Goal: Information Seeking & Learning: Learn about a topic

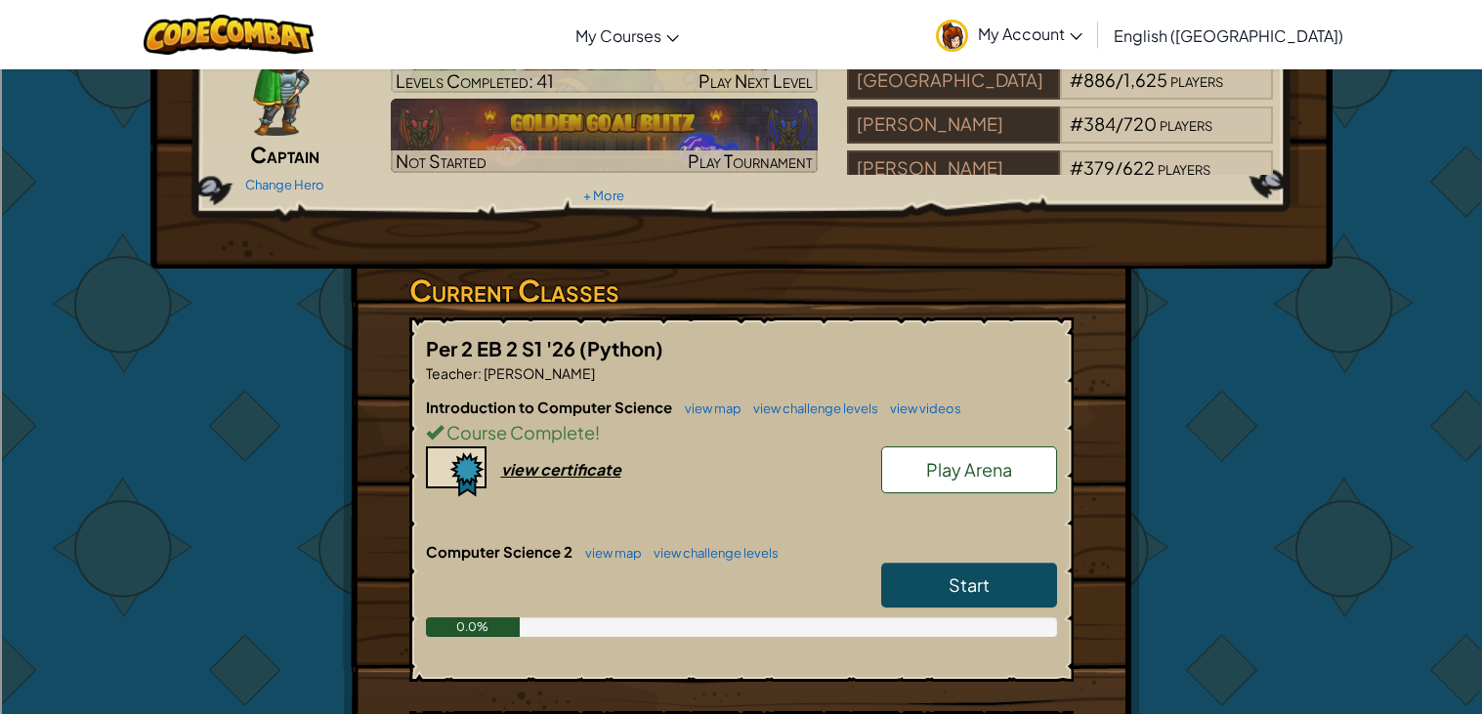
scroll to position [142, 0]
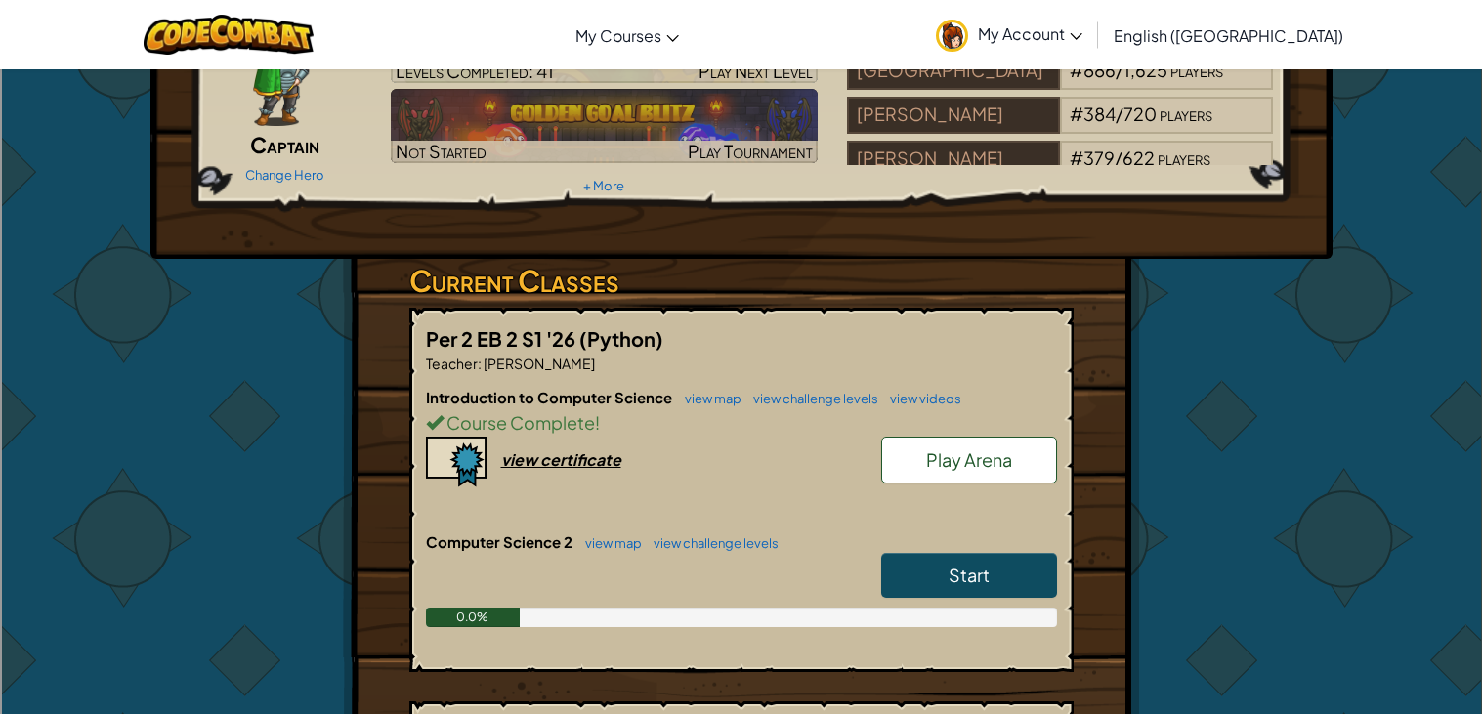
click at [978, 594] on link "Start" at bounding box center [969, 575] width 176 height 45
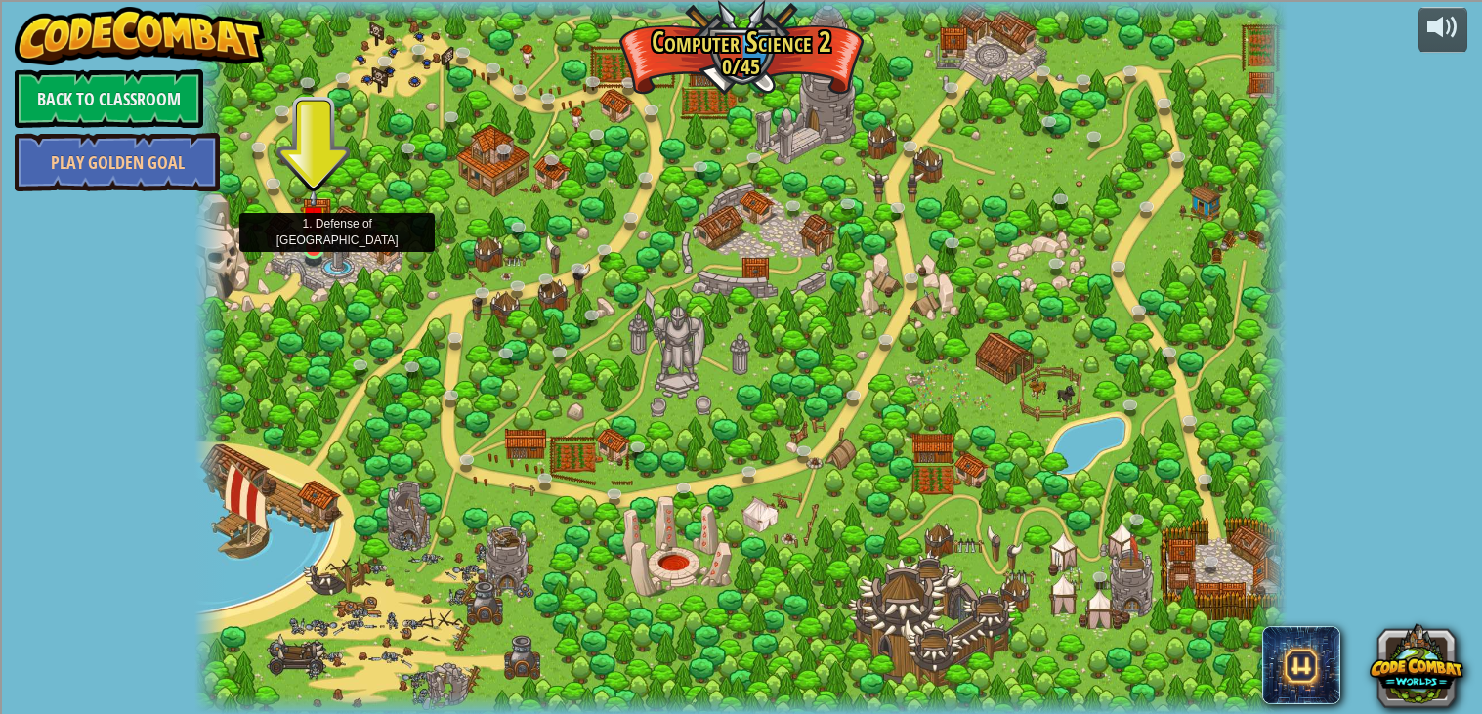
click at [314, 244] on img at bounding box center [313, 219] width 27 height 63
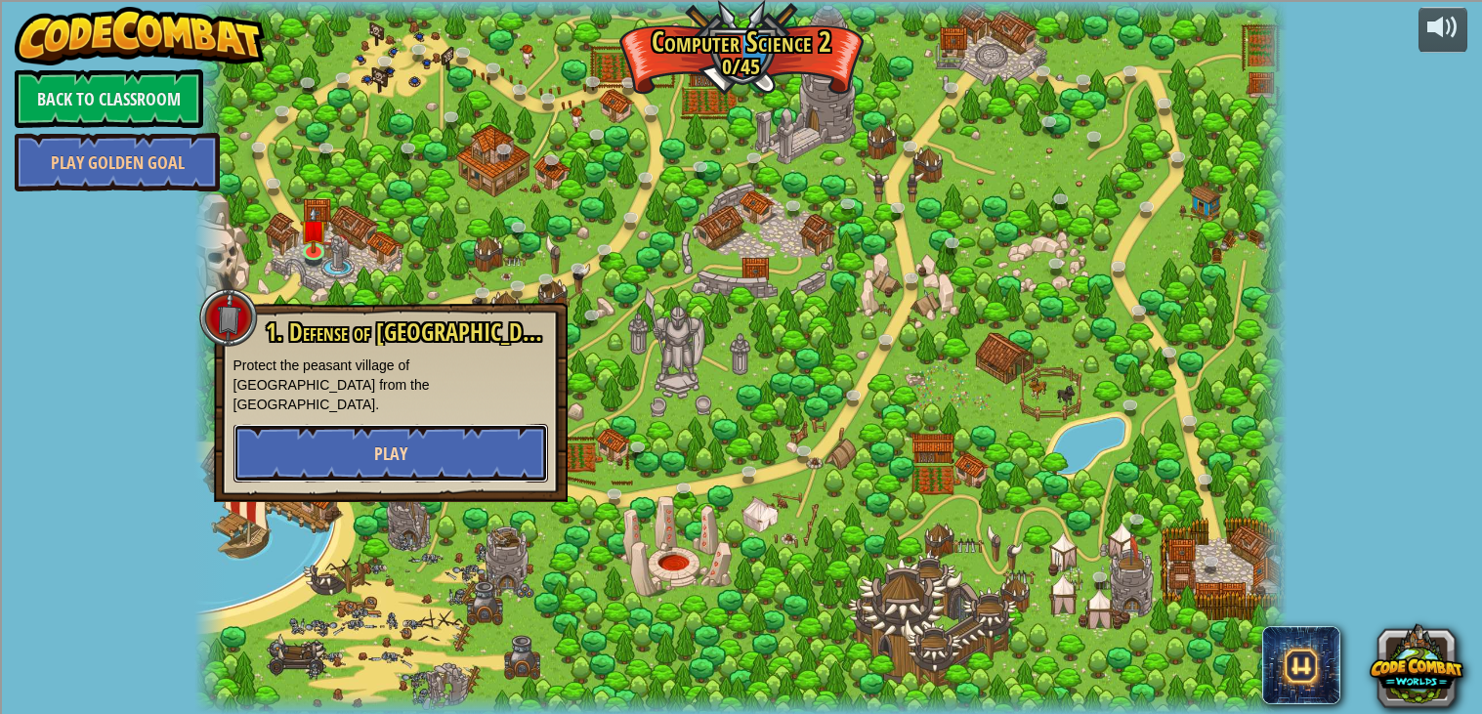
click at [389, 442] on span "Play" at bounding box center [390, 454] width 33 height 24
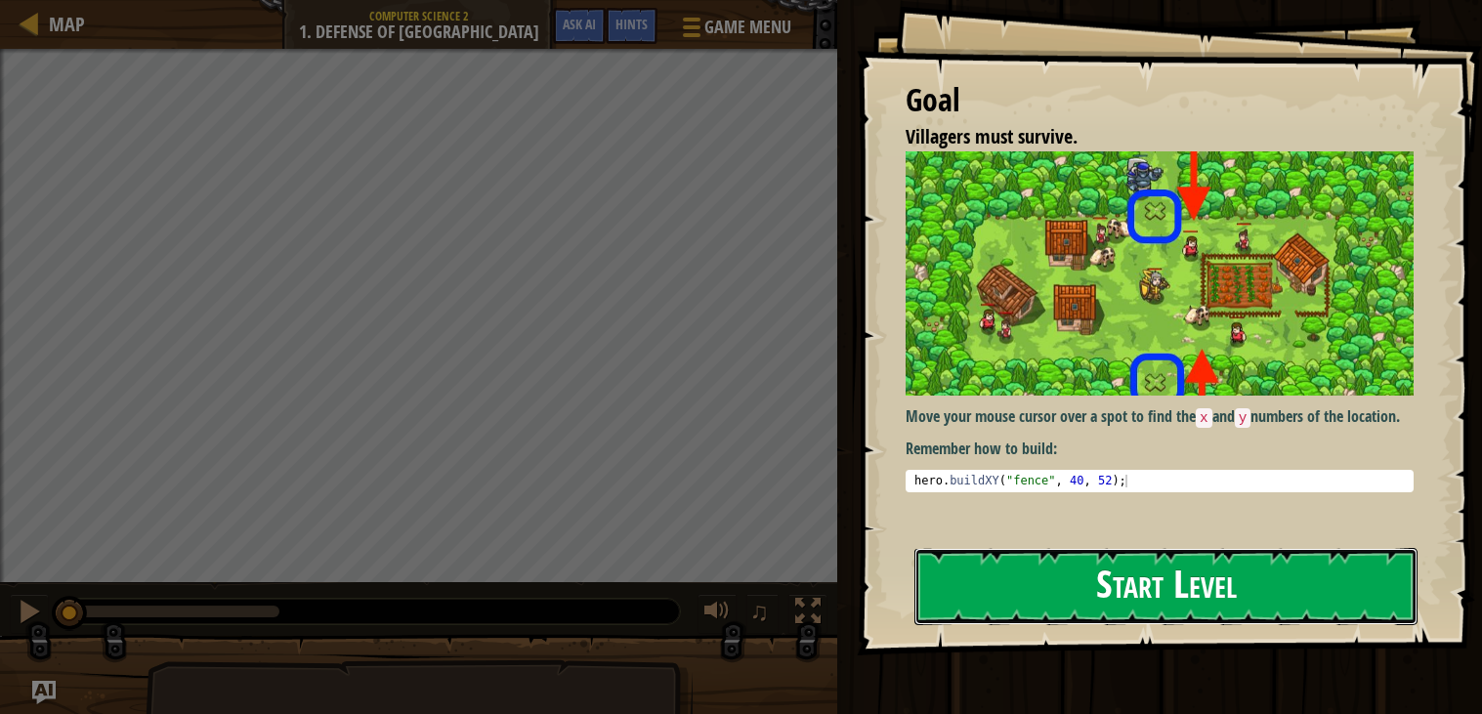
click at [1288, 584] on button "Start Level" at bounding box center [1165, 586] width 503 height 77
click at [1289, 568] on button "Start Level" at bounding box center [1165, 586] width 503 height 77
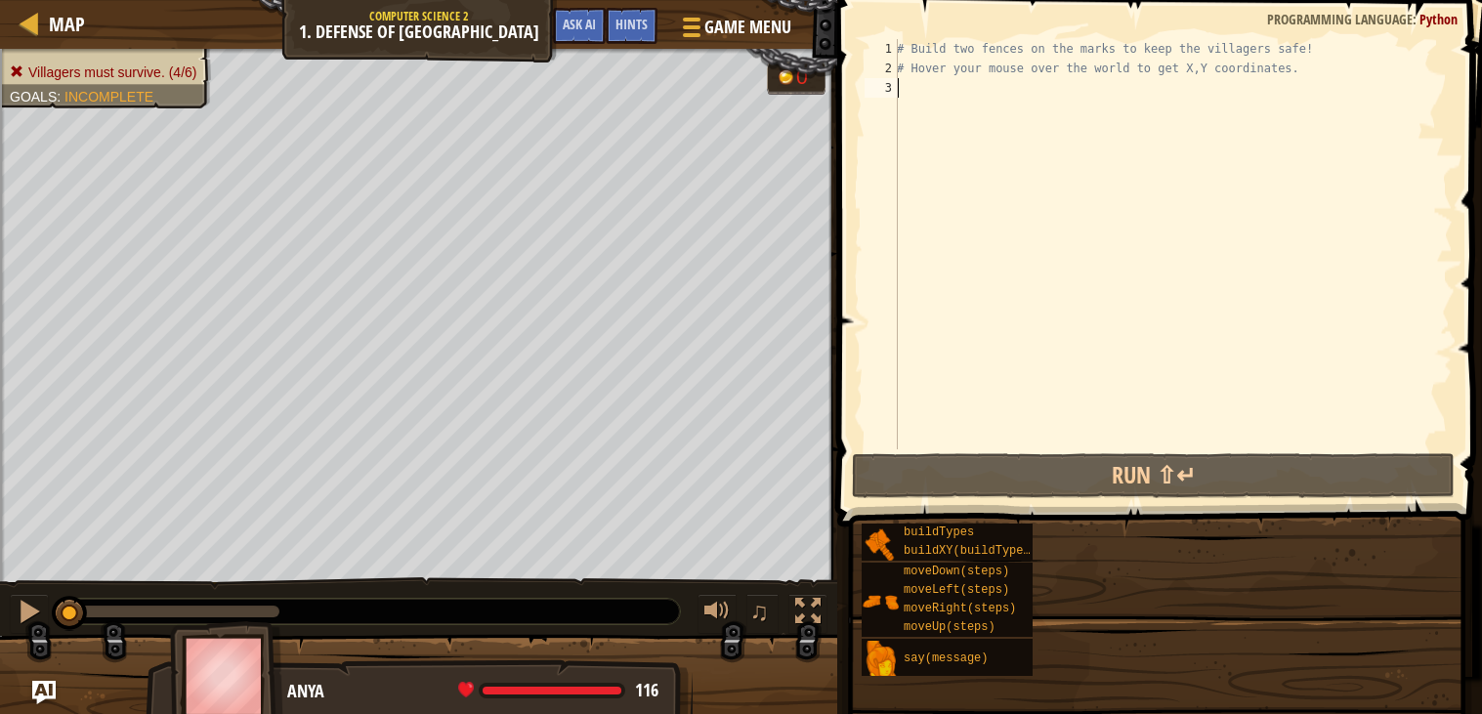
click at [1304, 574] on div "buildTypes buildXY(buildType, x, y) moveDown(steps) moveLeft(steps) moveRight(s…" at bounding box center [1165, 600] width 608 height 154
